Goal: Task Accomplishment & Management: Manage account settings

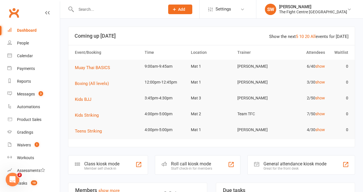
click at [107, 10] on input "text" at bounding box center [117, 9] width 86 height 8
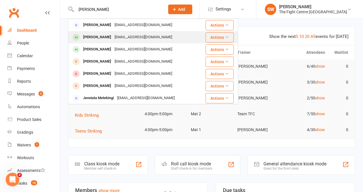
type input "jenni rudd"
click at [92, 37] on div "Izac Crompton" at bounding box center [96, 37] width 31 height 8
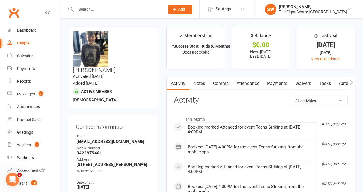
click at [87, 9] on input "text" at bounding box center [117, 9] width 86 height 8
paste input "paeapua99@gmail.com"
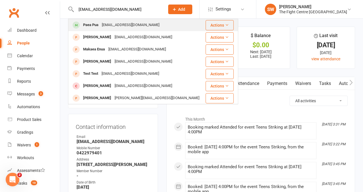
type input "paeapua99@gmail.com"
click at [133, 22] on div "Paeapua99@gmail.com" at bounding box center [130, 25] width 61 height 8
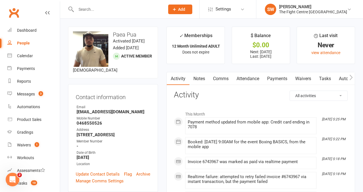
scroll to position [8, 0]
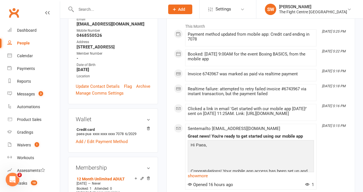
scroll to position [104, 0]
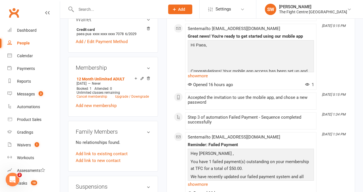
scroll to position [188, 0]
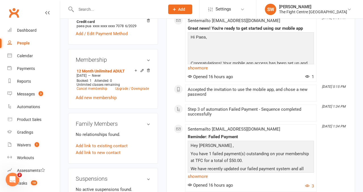
scroll to position [198, 0]
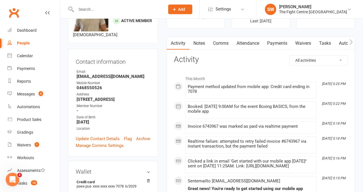
scroll to position [0, 0]
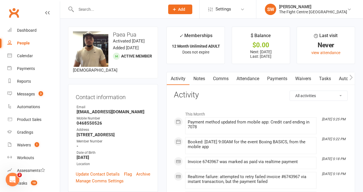
click at [353, 76] on button "button" at bounding box center [350, 78] width 7 height 13
click at [288, 77] on link "Mobile App" at bounding box center [302, 78] width 31 height 13
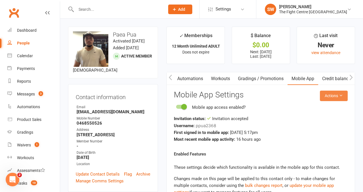
click at [339, 97] on icon at bounding box center [340, 95] width 4 height 4
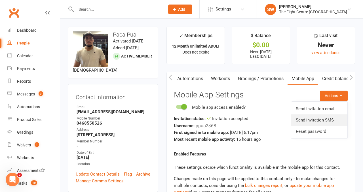
click at [334, 120] on link "Send invitation SMS" at bounding box center [319, 119] width 56 height 11
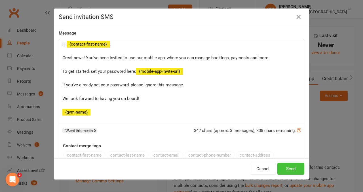
click at [287, 171] on button "Send" at bounding box center [290, 169] width 27 height 12
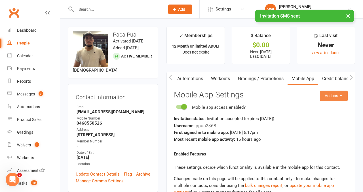
click at [329, 95] on button "Actions" at bounding box center [333, 96] width 28 height 10
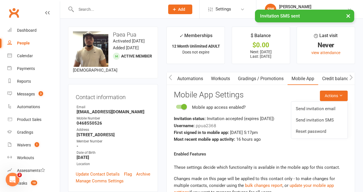
click at [325, 111] on link "Send invitation email" at bounding box center [319, 108] width 56 height 11
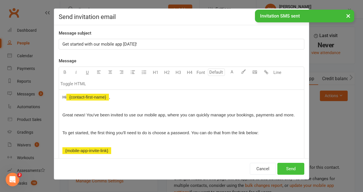
click at [291, 169] on button "Send" at bounding box center [290, 169] width 27 height 12
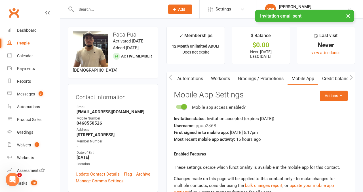
click at [173, 75] on button "button" at bounding box center [170, 78] width 7 height 13
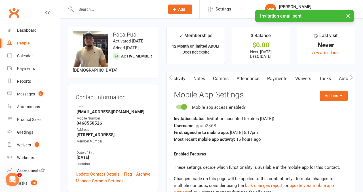
scroll to position [0, 0]
click at [282, 78] on link "Payments" at bounding box center [277, 78] width 28 height 13
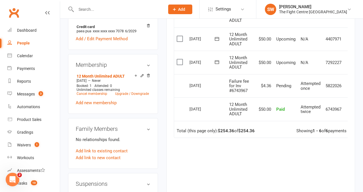
scroll to position [177, 0]
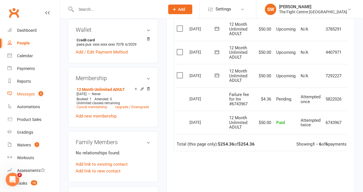
click at [40, 92] on span "3" at bounding box center [41, 93] width 5 height 5
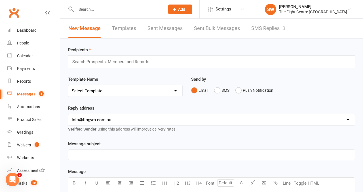
click at [251, 31] on link "SMS Replies 3" at bounding box center [268, 29] width 34 height 20
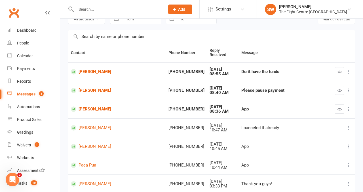
scroll to position [31, 0]
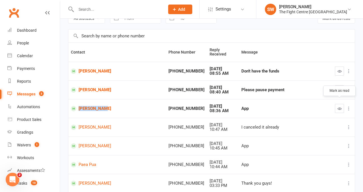
click at [335, 104] on button "button" at bounding box center [338, 108] width 9 height 9
click at [343, 87] on button "button" at bounding box center [338, 89] width 9 height 9
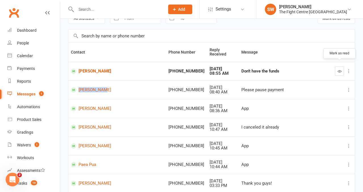
click at [338, 69] on icon "button" at bounding box center [339, 71] width 4 height 4
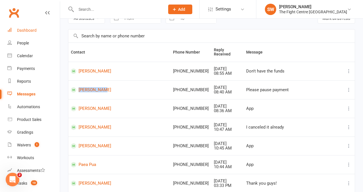
click at [25, 26] on link "Dashboard" at bounding box center [33, 30] width 52 height 13
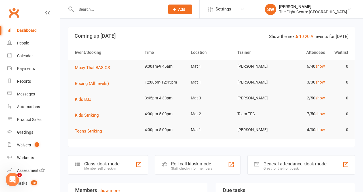
click at [115, 11] on input "text" at bounding box center [117, 9] width 86 height 8
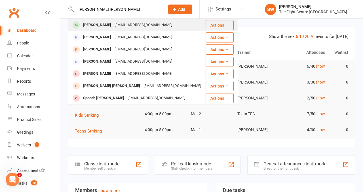
type input "williams pillinger"
click at [125, 27] on div "Pillingerkristy@gmail.com" at bounding box center [143, 25] width 61 height 8
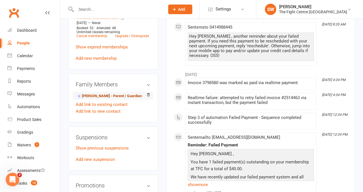
scroll to position [298, 0]
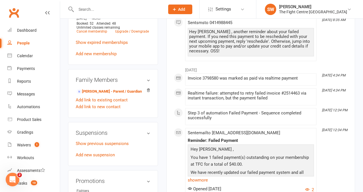
click at [102, 140] on div "Show previous suspensions Add new suspension" at bounding box center [113, 149] width 74 height 18
click at [94, 152] on link "Add new suspension" at bounding box center [95, 154] width 39 height 5
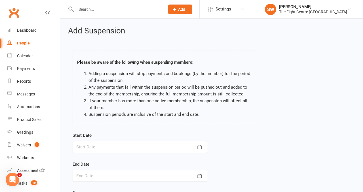
click at [126, 149] on div at bounding box center [140, 147] width 135 height 12
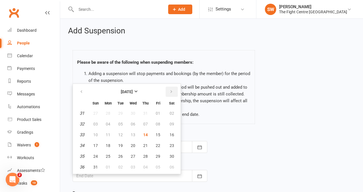
click at [175, 94] on button "button" at bounding box center [171, 92] width 12 height 10
click at [106, 122] on span "08" at bounding box center [108, 124] width 5 height 5
type input "08 Sep 2025"
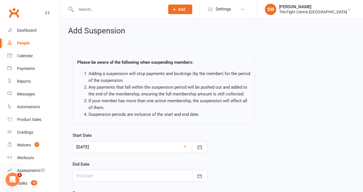
click at [119, 175] on div at bounding box center [140, 176] width 135 height 12
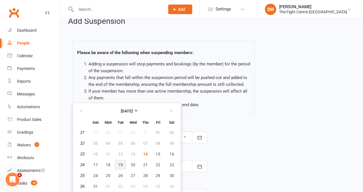
scroll to position [51, 0]
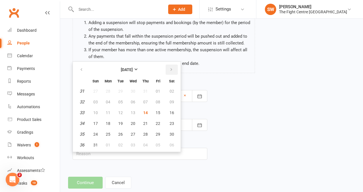
click at [171, 68] on icon "button" at bounding box center [171, 69] width 4 height 5
click at [109, 143] on span "06" at bounding box center [108, 145] width 5 height 5
type input "06 Oct 2025"
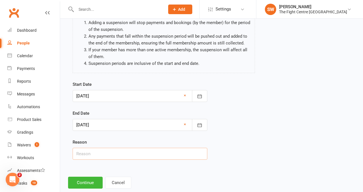
click at [105, 149] on input "text" at bounding box center [140, 154] width 135 height 12
type input "overseas"
click at [88, 181] on button "Continue" at bounding box center [85, 183] width 35 height 12
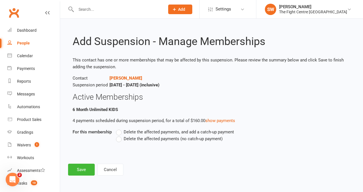
click at [138, 139] on span "Delete the affected payments (no catch-up payment)" at bounding box center [172, 138] width 99 height 6
click at [120, 135] on input "Delete the affected payments (no catch-up payment)" at bounding box center [118, 135] width 4 height 0
click at [83, 169] on button "Save" at bounding box center [81, 170] width 27 height 12
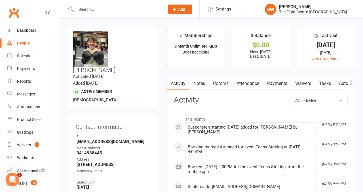
click at [27, 31] on div "Dashboard" at bounding box center [27, 30] width 20 height 5
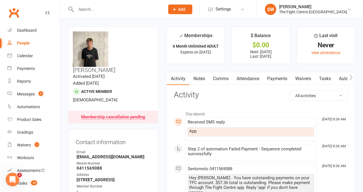
click at [86, 10] on input "text" at bounding box center [117, 9] width 86 height 8
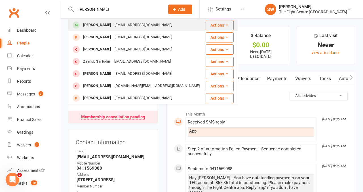
type input "[PERSON_NAME]"
click at [96, 29] on div "[PERSON_NAME]" at bounding box center [96, 25] width 31 height 8
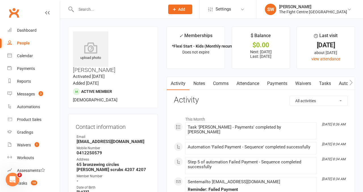
click at [270, 81] on link "Payments" at bounding box center [277, 83] width 28 height 13
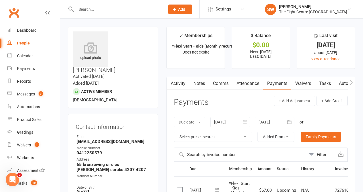
click at [227, 123] on div at bounding box center [230, 122] width 40 height 10
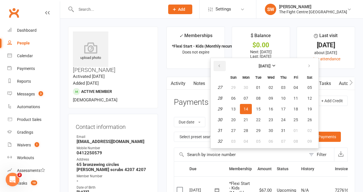
click at [218, 64] on button "button" at bounding box center [219, 66] width 12 height 10
click at [235, 110] on span "15" at bounding box center [233, 109] width 5 height 5
type input "[DATE]"
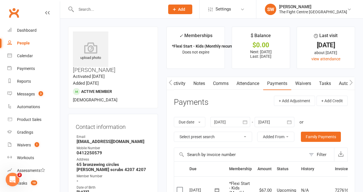
click at [196, 78] on link "Notes" at bounding box center [199, 83] width 20 height 13
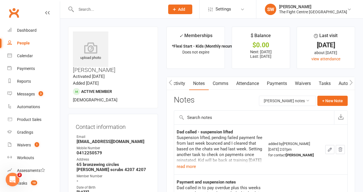
scroll to position [39, 0]
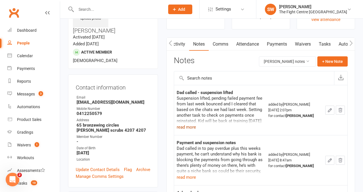
click at [188, 128] on button "read more" at bounding box center [185, 127] width 19 height 7
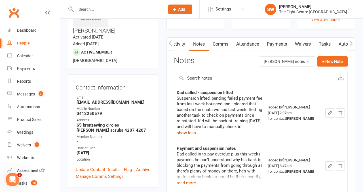
scroll to position [54, 0]
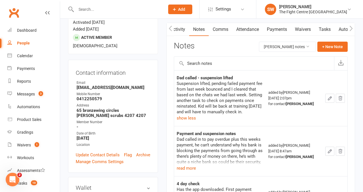
click at [258, 121] on div "Suspension lifted, pending failed payment fee from last week bounced and I clea…" at bounding box center [219, 101] width 86 height 41
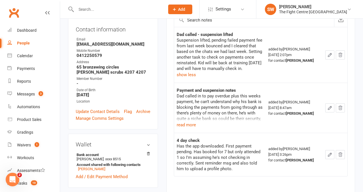
scroll to position [104, 0]
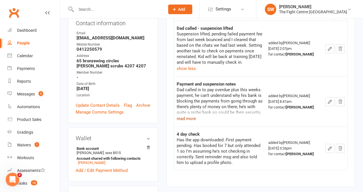
click at [189, 120] on button "read more" at bounding box center [185, 118] width 19 height 7
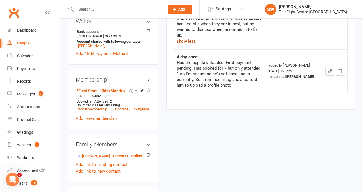
scroll to position [262, 0]
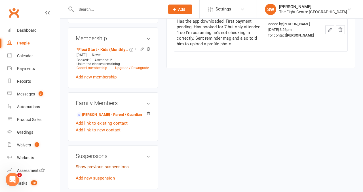
click at [117, 164] on link "Show previous suspensions" at bounding box center [102, 166] width 53 height 5
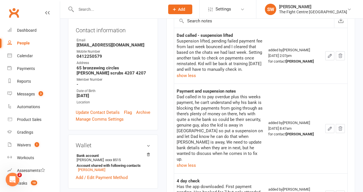
scroll to position [96, 0]
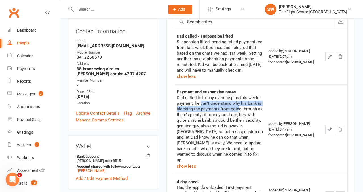
drag, startPoint x: 240, startPoint y: 110, endPoint x: 200, endPoint y: 103, distance: 40.0
click at [200, 103] on div "Dad called in to pay overdue plus this weeks payment, he can’t understand why h…" at bounding box center [219, 129] width 86 height 68
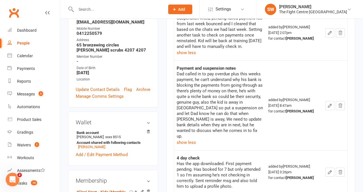
scroll to position [124, 0]
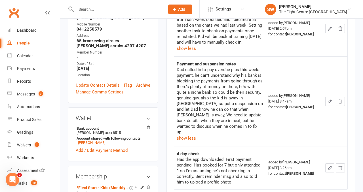
drag, startPoint x: 200, startPoint y: 107, endPoint x: 214, endPoint y: 114, distance: 15.6
click at [214, 114] on div "Dad called in to pay overdue plus this weeks payment, he can’t understand why h…" at bounding box center [219, 101] width 86 height 68
drag, startPoint x: 233, startPoint y: 121, endPoint x: 199, endPoint y: 116, distance: 33.5
click at [199, 116] on div "Dad called in to pay overdue plus this weeks payment, he can’t understand why h…" at bounding box center [219, 101] width 86 height 68
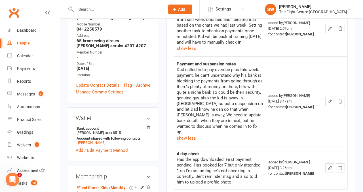
click at [189, 127] on div "Dad called in to pay overdue plus this weeks payment, he can’t understand why h…" at bounding box center [219, 101] width 86 height 68
click at [191, 135] on button "show less" at bounding box center [185, 138] width 19 height 7
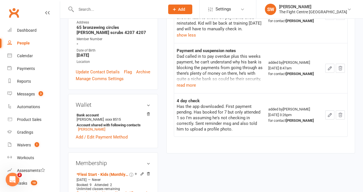
scroll to position [23, 0]
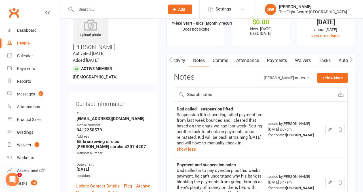
click at [165, 125] on main "✓ Memberships *Flexi Start - Kids (Monthly recurring) Does not expire $ Balance…" at bounding box center [260, 139] width 197 height 270
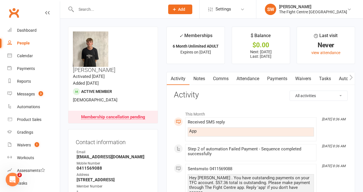
click at [351, 77] on icon "button" at bounding box center [350, 77] width 3 height 5
click at [300, 80] on link "Mobile App" at bounding box center [302, 78] width 31 height 13
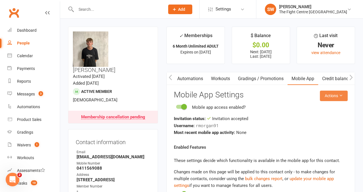
click at [329, 98] on button "Actions" at bounding box center [333, 96] width 28 height 10
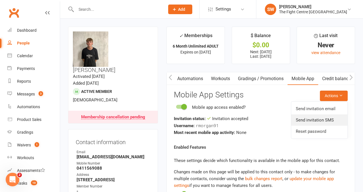
click at [333, 115] on link "Send invitation SMS" at bounding box center [319, 119] width 56 height 11
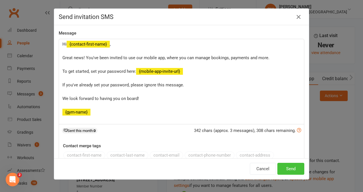
click at [286, 172] on button "Send" at bounding box center [290, 169] width 27 height 12
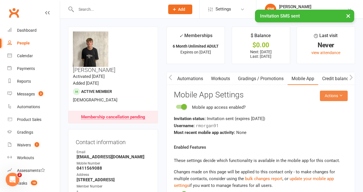
click at [330, 98] on button "Actions" at bounding box center [333, 96] width 28 height 10
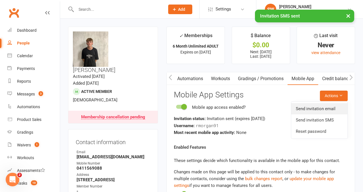
click at [330, 112] on link "Send invitation email" at bounding box center [319, 108] width 56 height 11
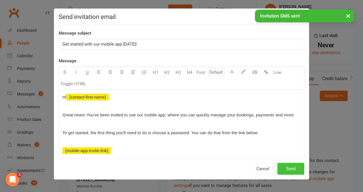
click at [288, 168] on button "Send" at bounding box center [290, 169] width 27 height 12
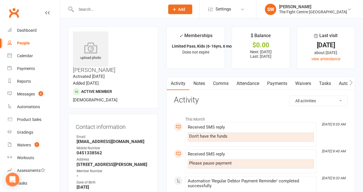
click at [278, 81] on link "Payments" at bounding box center [277, 83] width 28 height 13
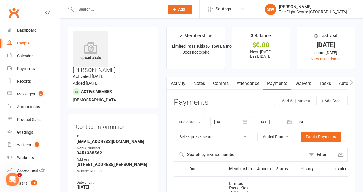
click at [214, 84] on link "Comms" at bounding box center [221, 83] width 24 height 13
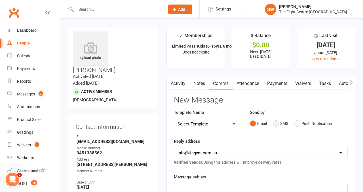
click at [276, 125] on button "SMS" at bounding box center [279, 123] width 15 height 11
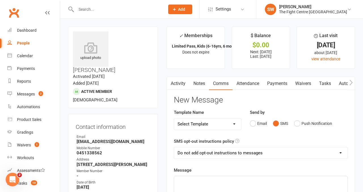
scroll to position [37, 0]
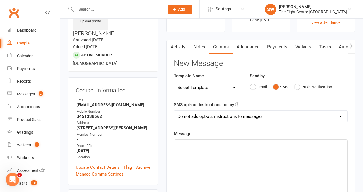
click at [218, 158] on div "﻿" at bounding box center [260, 182] width 173 height 85
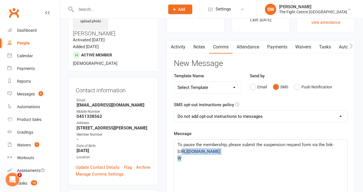
click at [217, 161] on p "W" at bounding box center [260, 158] width 166 height 7
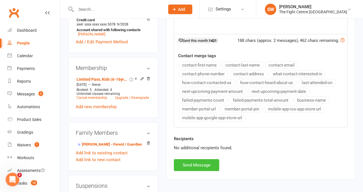
scroll to position [227, 0]
click at [187, 166] on button "Send Message" at bounding box center [196, 165] width 45 height 12
